Goal: Find specific page/section: Find specific page/section

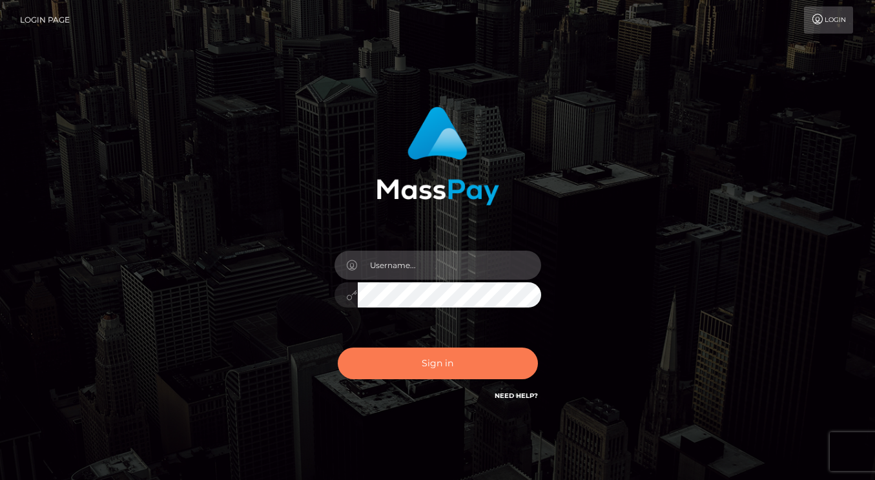
type input "dmen.fire"
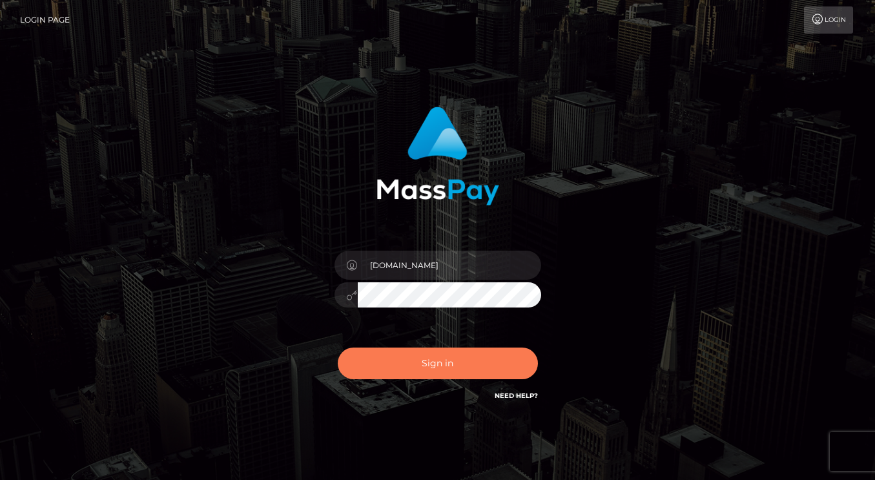
click at [429, 361] on button "Sign in" at bounding box center [438, 363] width 200 height 32
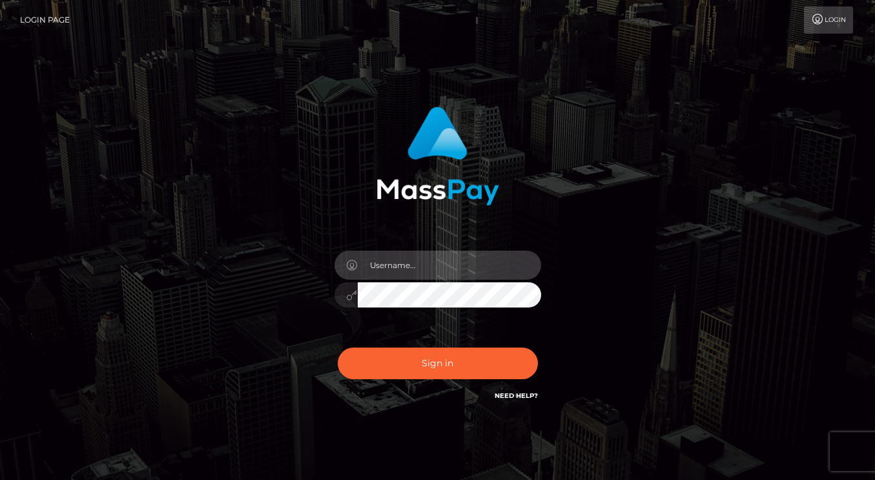
type input "dmen.fire"
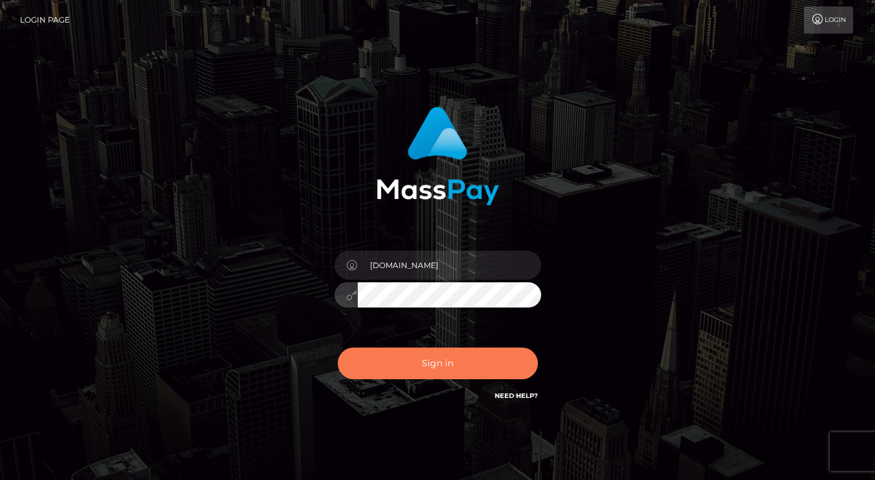
click at [442, 364] on button "Sign in" at bounding box center [438, 363] width 200 height 32
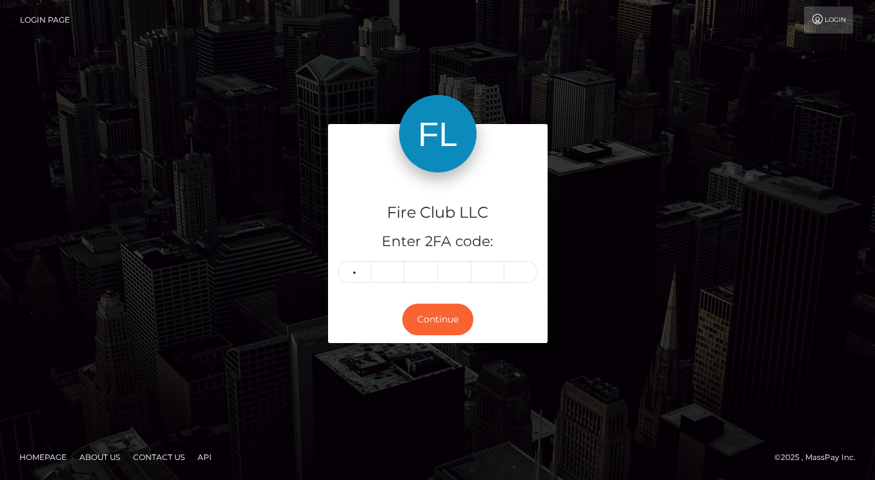
type input "1"
type input "4"
type input "6"
type input "2"
type input "6"
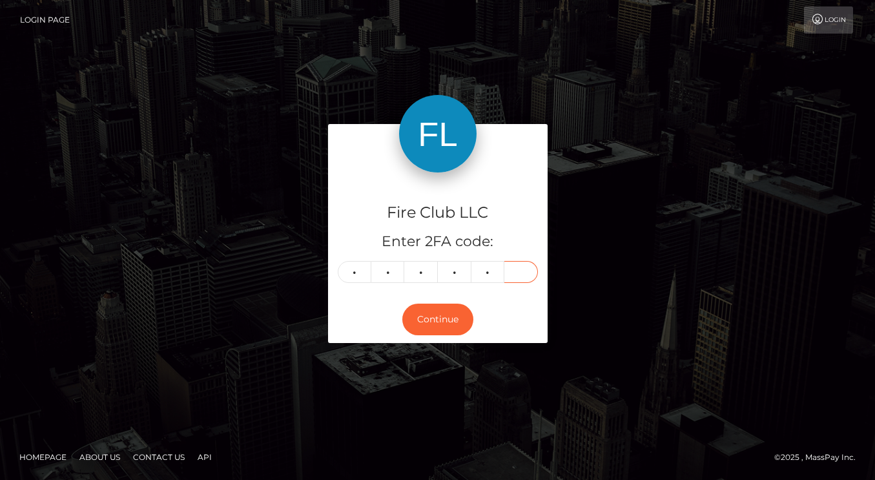
type input "5"
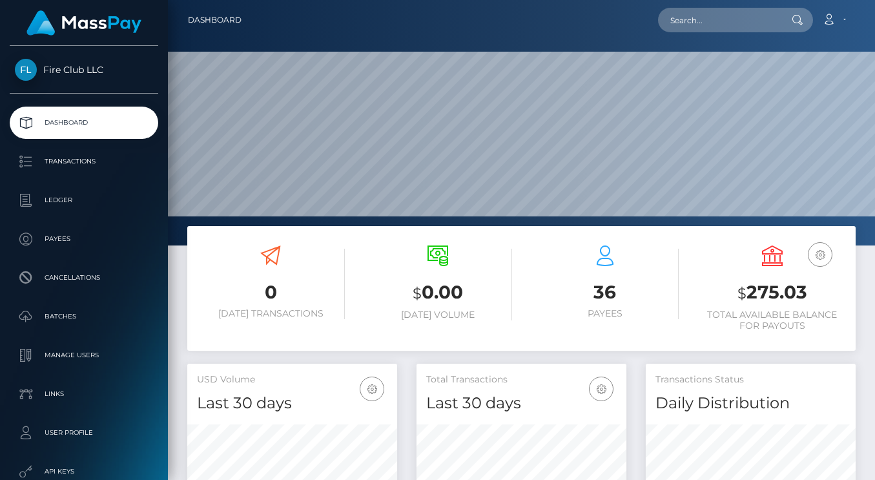
scroll to position [228, 210]
click at [89, 171] on link "Transactions" at bounding box center [84, 161] width 149 height 32
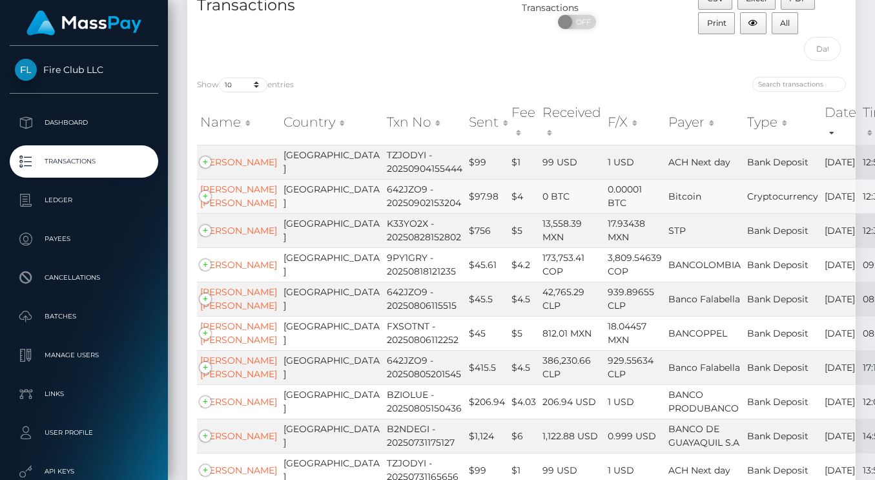
scroll to position [93, 0]
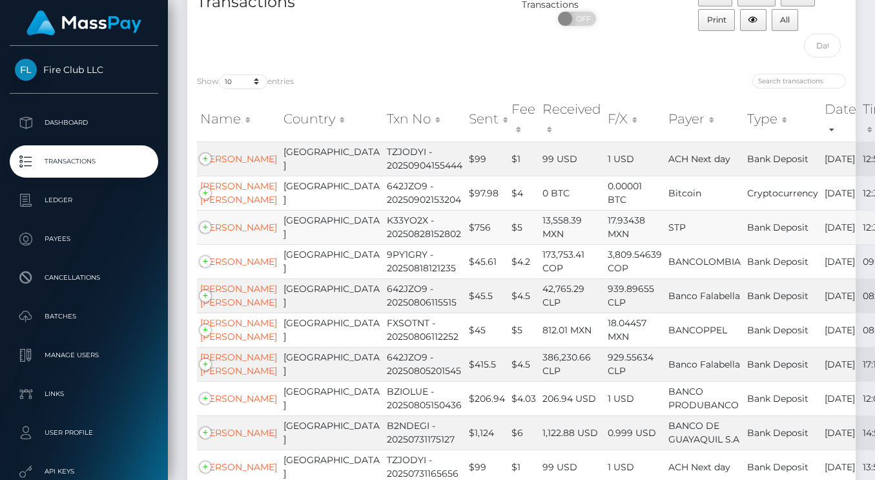
click at [204, 244] on td "[PERSON_NAME]" at bounding box center [238, 227] width 83 height 34
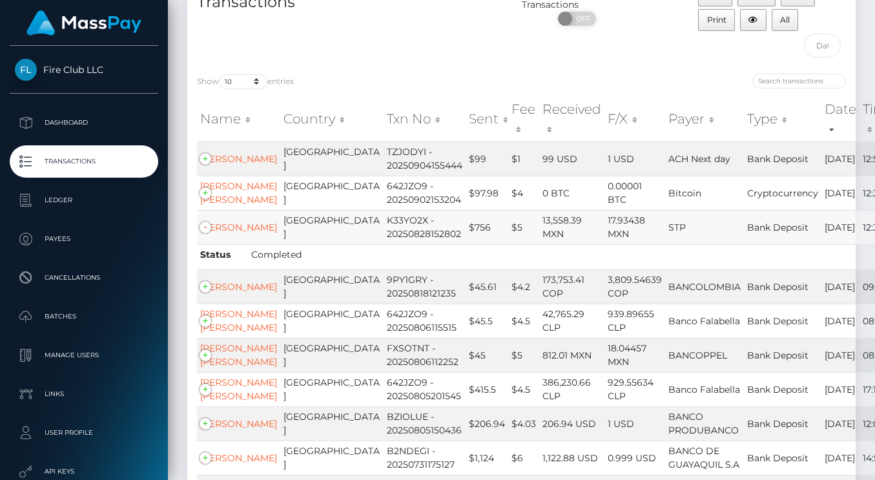
click at [207, 244] on td "[PERSON_NAME]" at bounding box center [238, 227] width 83 height 34
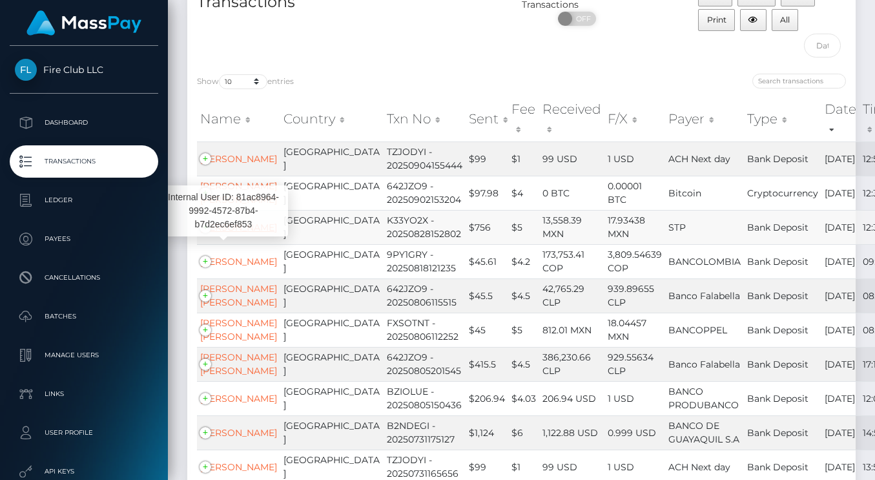
click at [227, 233] on link "[PERSON_NAME]" at bounding box center [238, 227] width 77 height 12
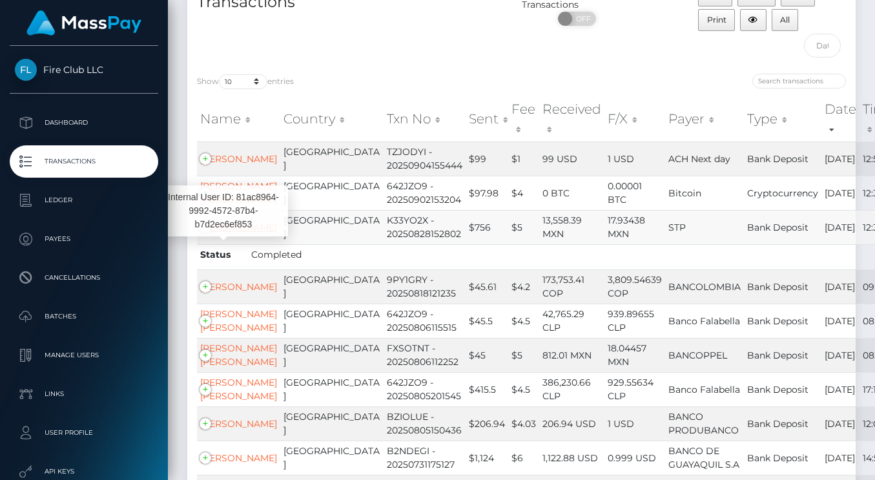
click at [232, 233] on link "[PERSON_NAME]" at bounding box center [238, 227] width 77 height 12
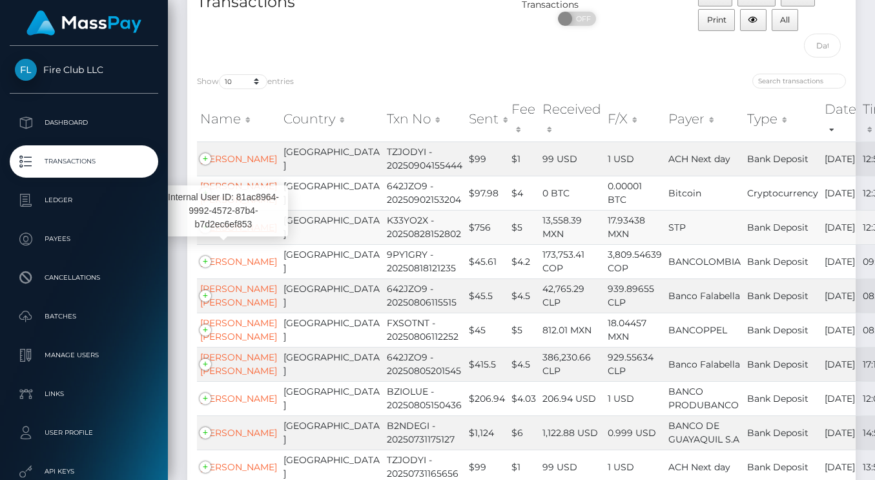
click at [232, 233] on link "[PERSON_NAME]" at bounding box center [238, 227] width 77 height 12
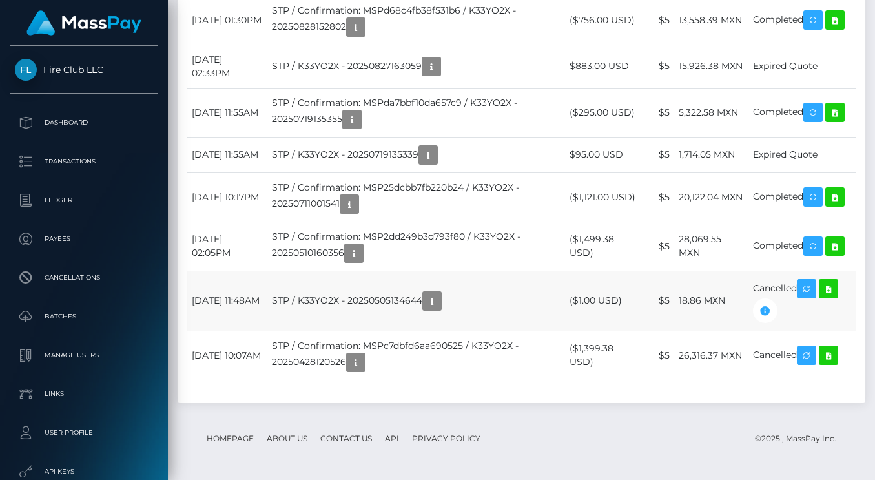
scroll to position [1507, 0]
